Goal: Task Accomplishment & Management: Manage account settings

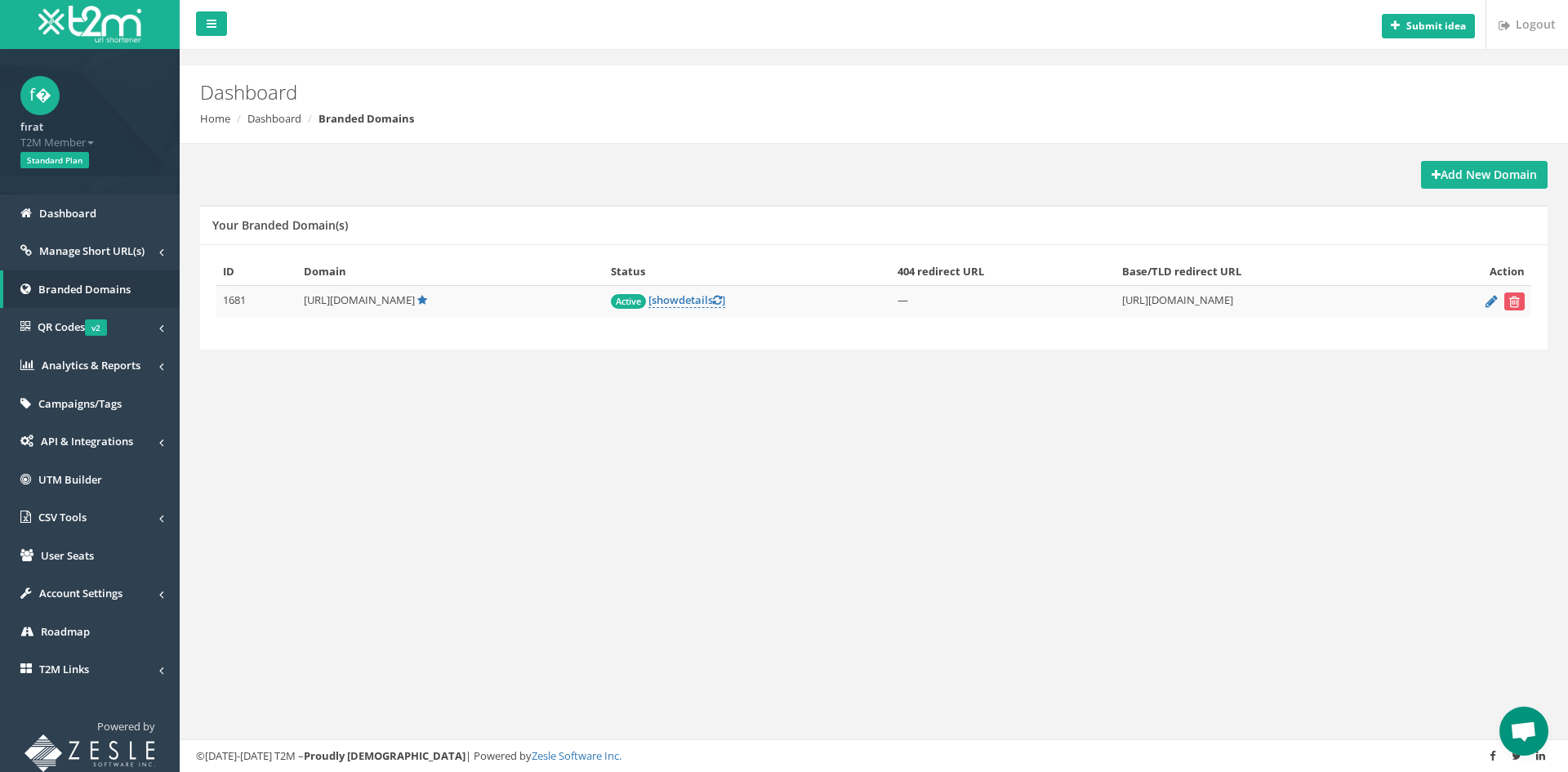
scroll to position [874, 0]
click at [1484, 301] on form at bounding box center [1472, 301] width 105 height 18
click at [1488, 301] on icon at bounding box center [1491, 301] width 12 height 11
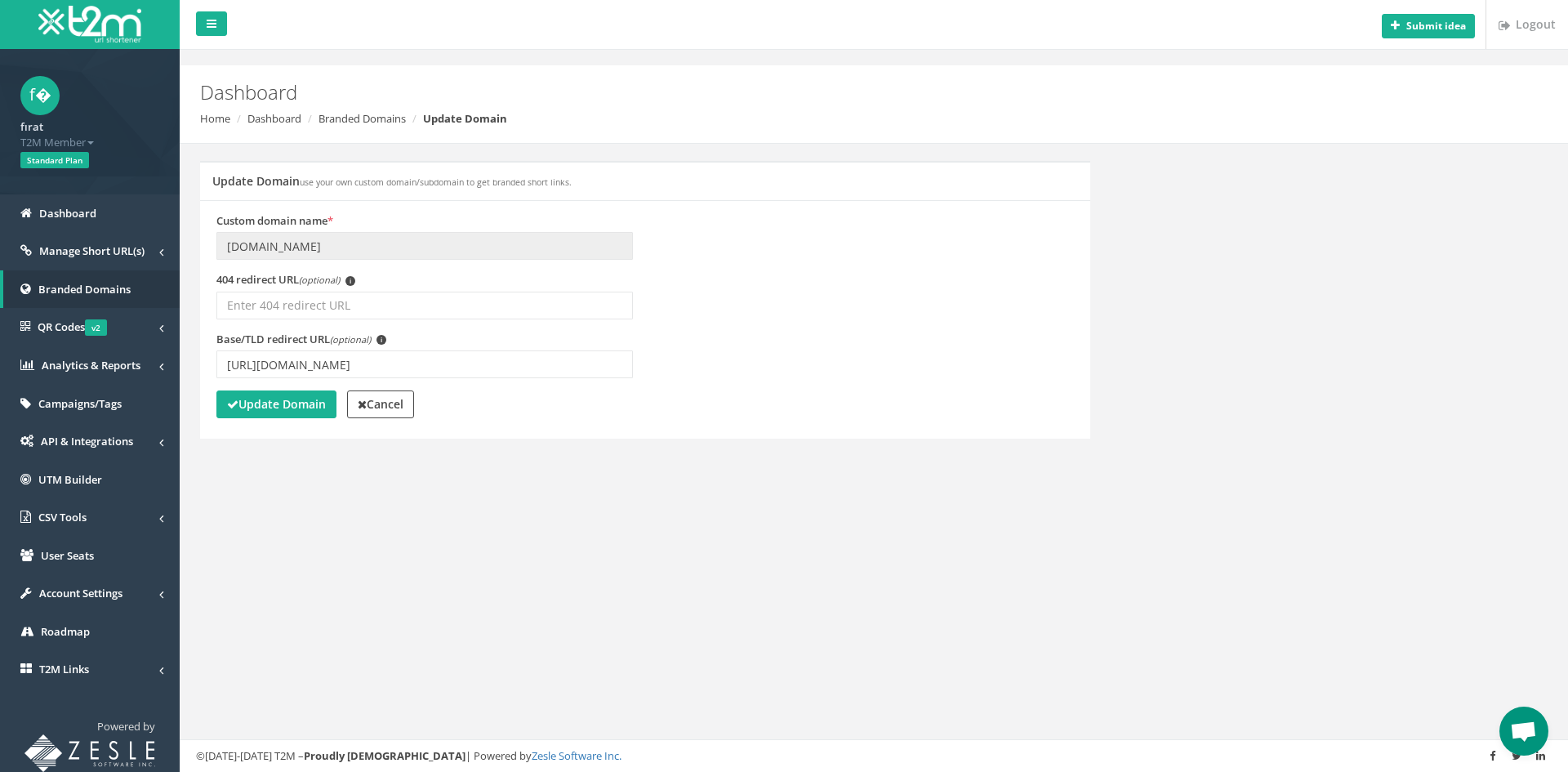
scroll to position [874, 0]
click at [351, 362] on input "[URL][DOMAIN_NAME]" at bounding box center [424, 364] width 416 height 28
type input "[URL][DOMAIN_NAME]"
click at [260, 398] on strong "Update Domain" at bounding box center [276, 403] width 98 height 16
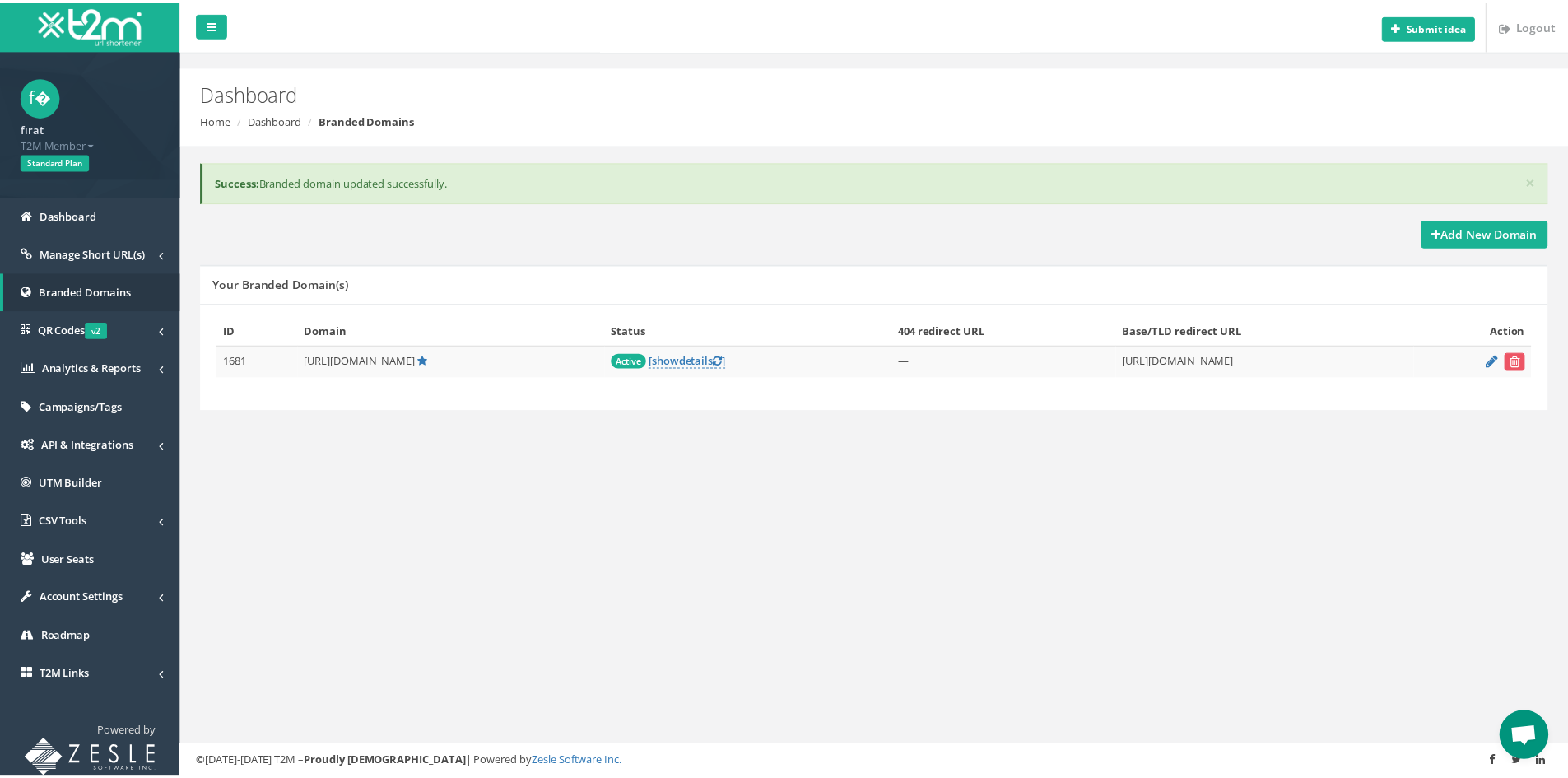
scroll to position [881, 0]
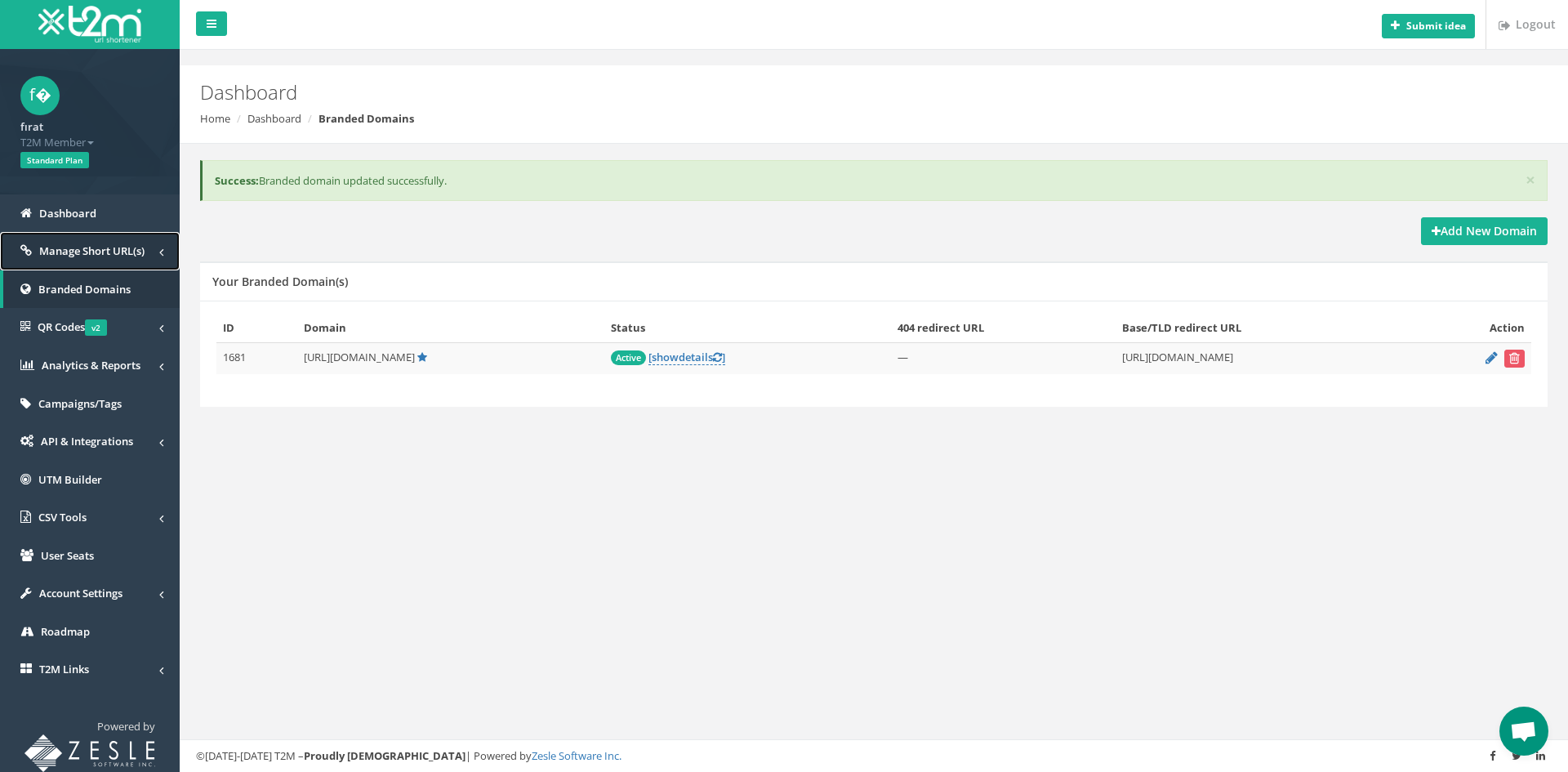
click at [105, 257] on span "Manage Short URL(s)" at bounding box center [92, 251] width 106 height 15
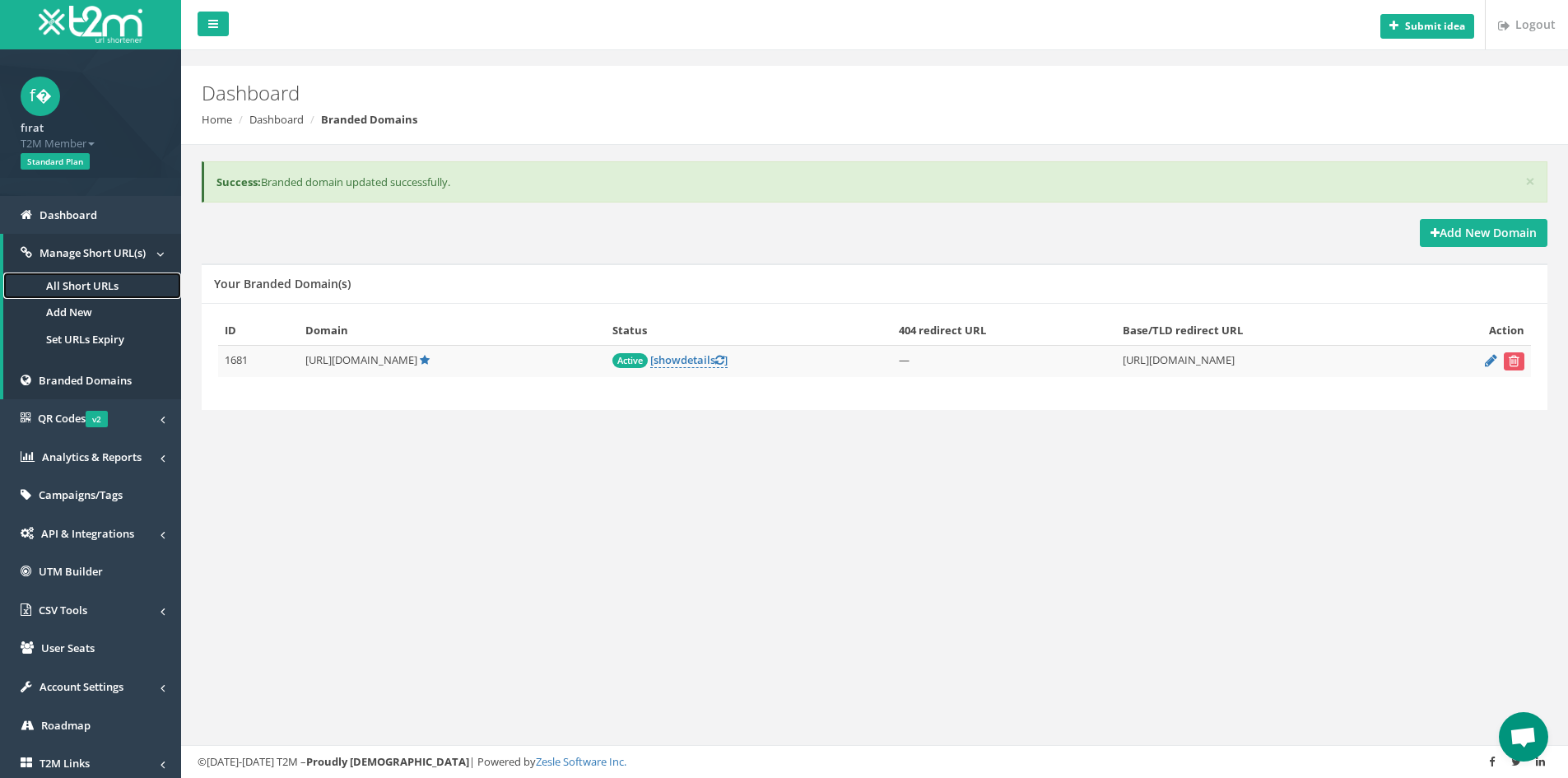
click at [88, 288] on link "All Short URLs" at bounding box center [93, 285] width 178 height 27
